Goal: Information Seeking & Learning: Learn about a topic

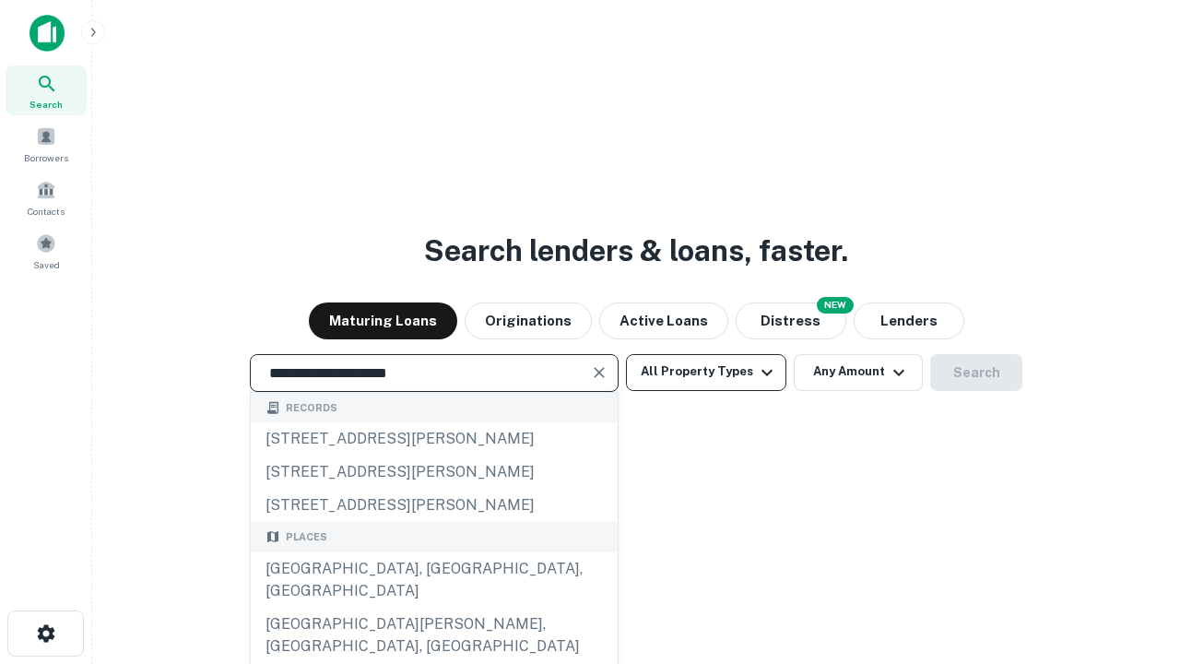
click at [433, 607] on div "[GEOGRAPHIC_DATA], [GEOGRAPHIC_DATA], [GEOGRAPHIC_DATA]" at bounding box center [434, 579] width 367 height 55
click at [706, 371] on button "All Property Types" at bounding box center [706, 372] width 160 height 37
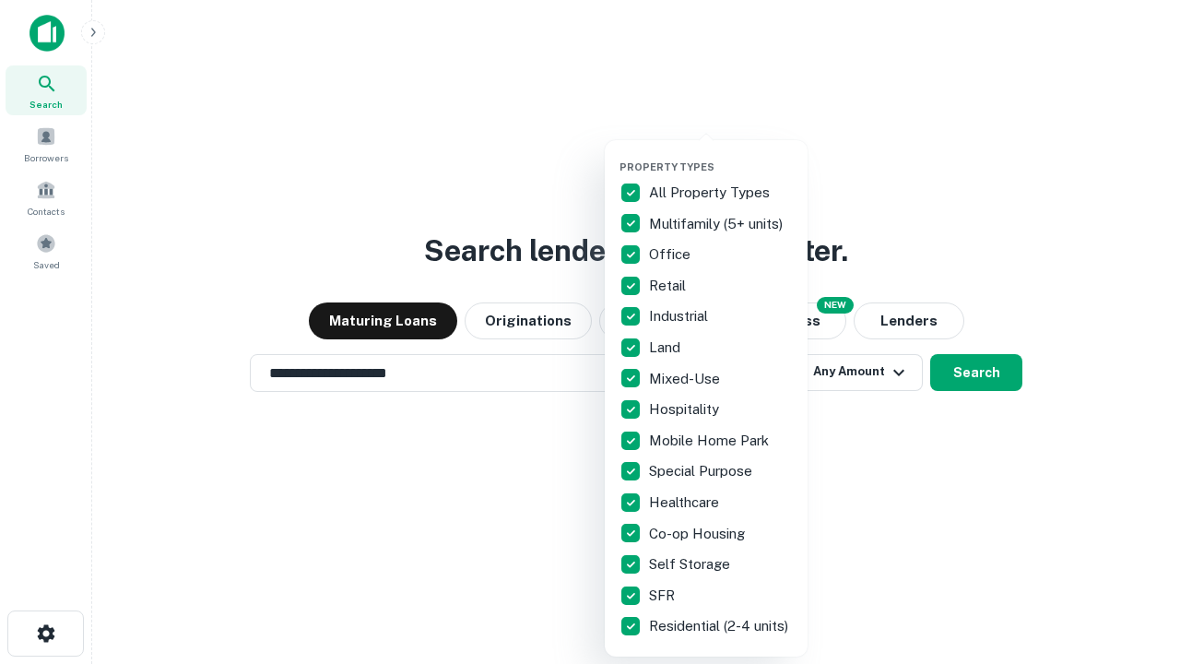
type input "**********"
click at [721, 155] on button "button" at bounding box center [720, 155] width 203 height 1
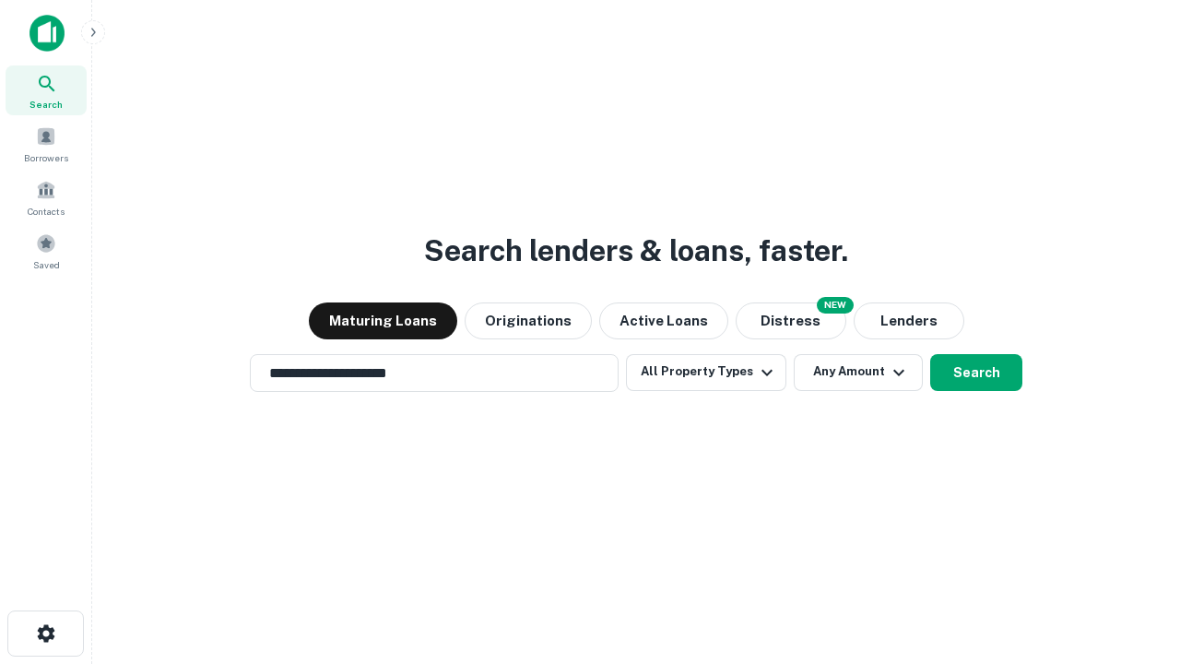
scroll to position [29, 0]
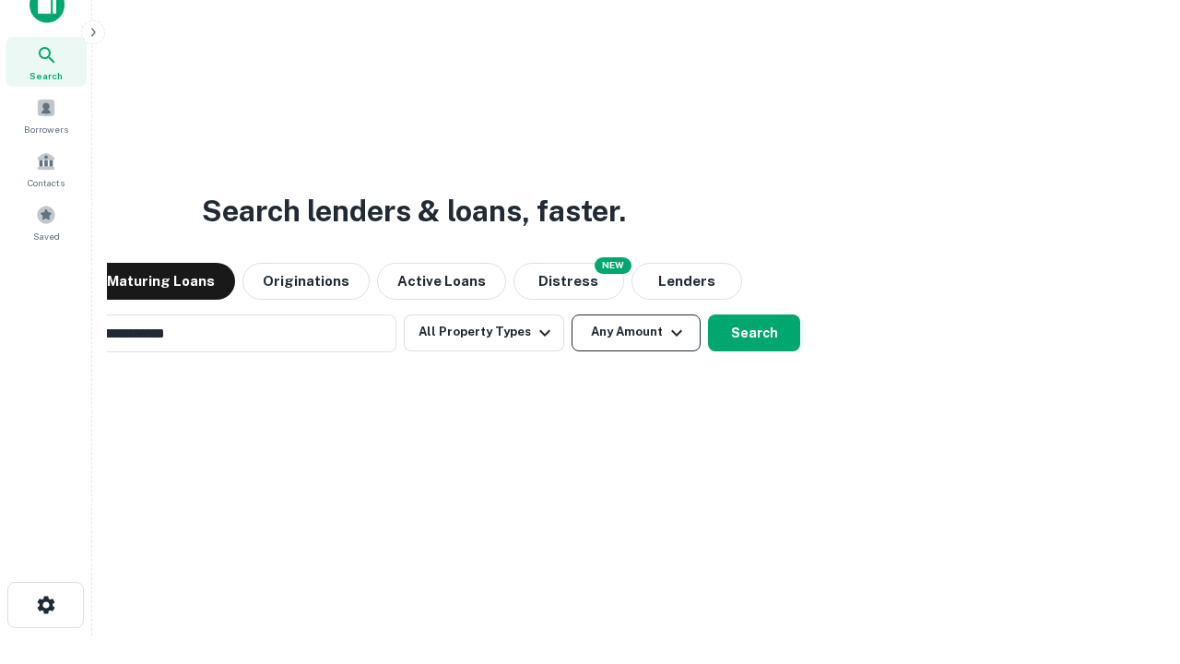
click at [571, 314] on button "Any Amount" at bounding box center [635, 332] width 129 height 37
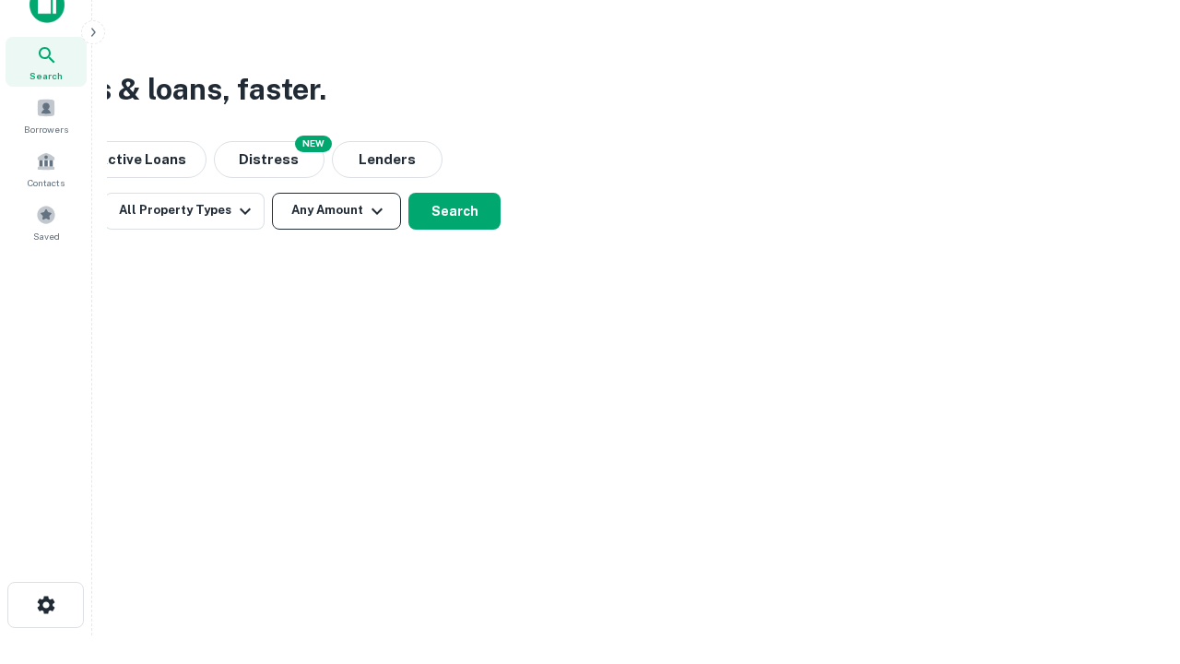
scroll to position [29, 0]
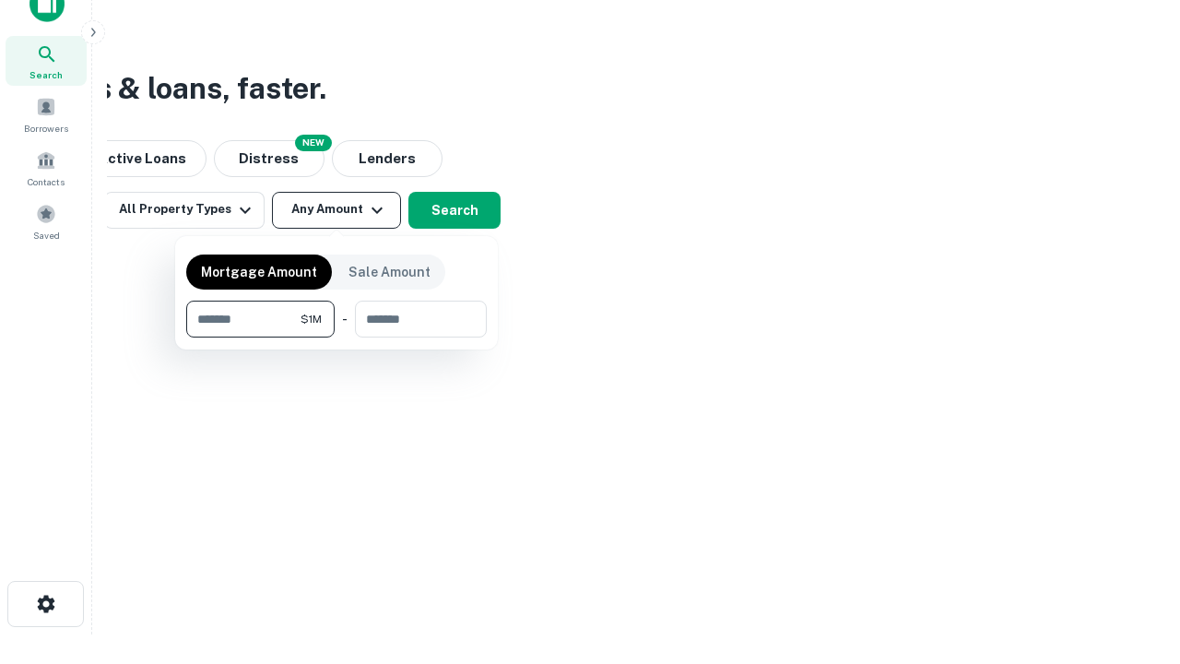
type input "*******"
click at [336, 337] on button "button" at bounding box center [336, 337] width 300 height 1
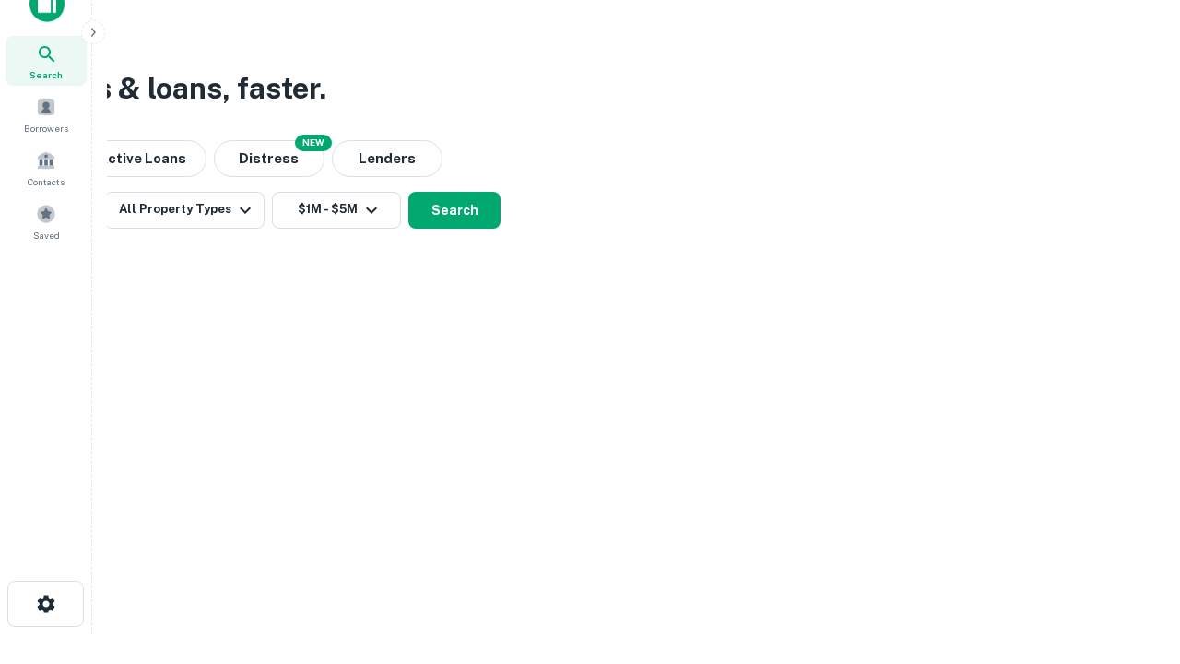
scroll to position [29, 0]
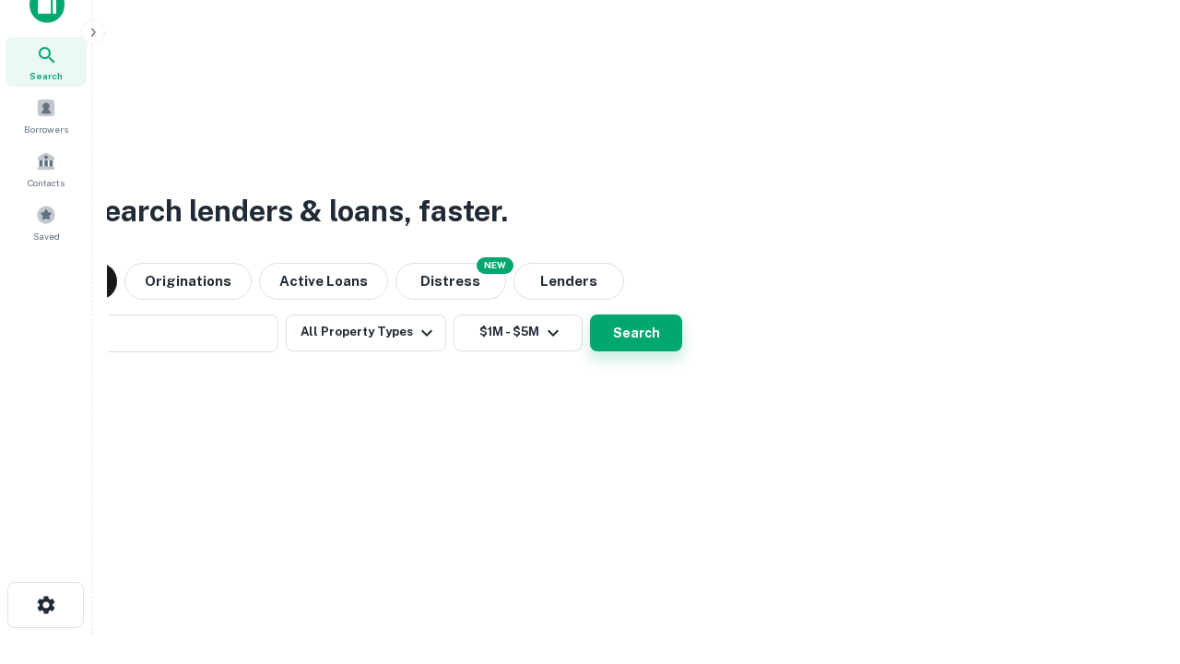
click at [590, 314] on button "Search" at bounding box center [636, 332] width 92 height 37
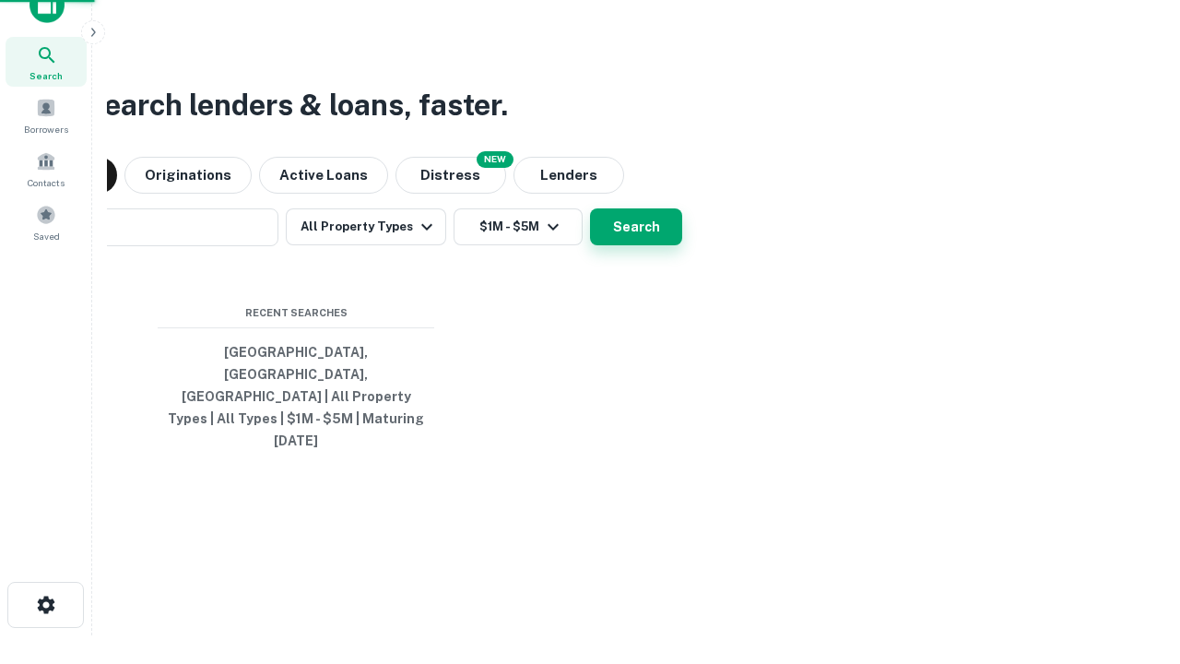
scroll to position [29, 0]
